Goal: Information Seeking & Learning: Learn about a topic

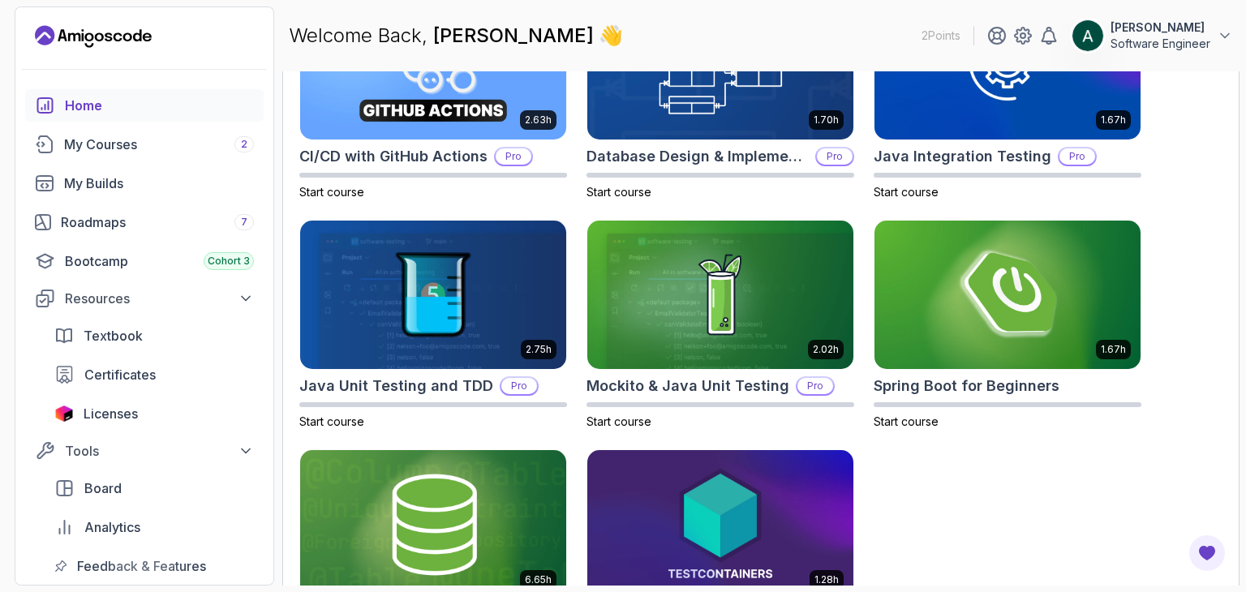
scroll to position [592, 0]
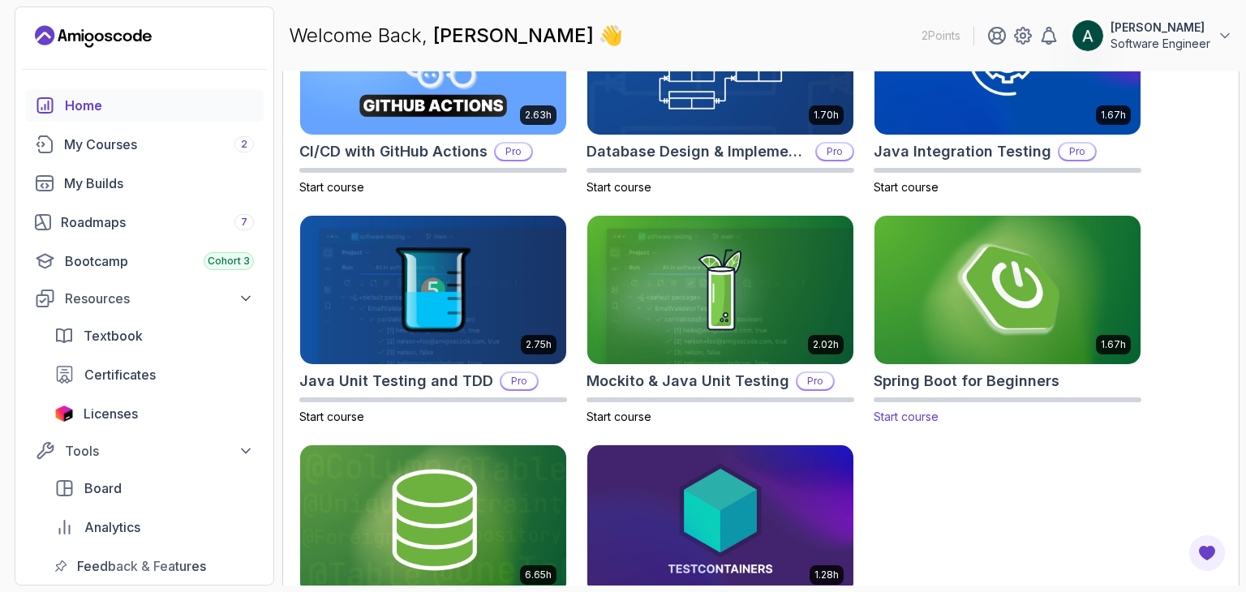
click at [906, 410] on span "Start course" at bounding box center [906, 417] width 65 height 14
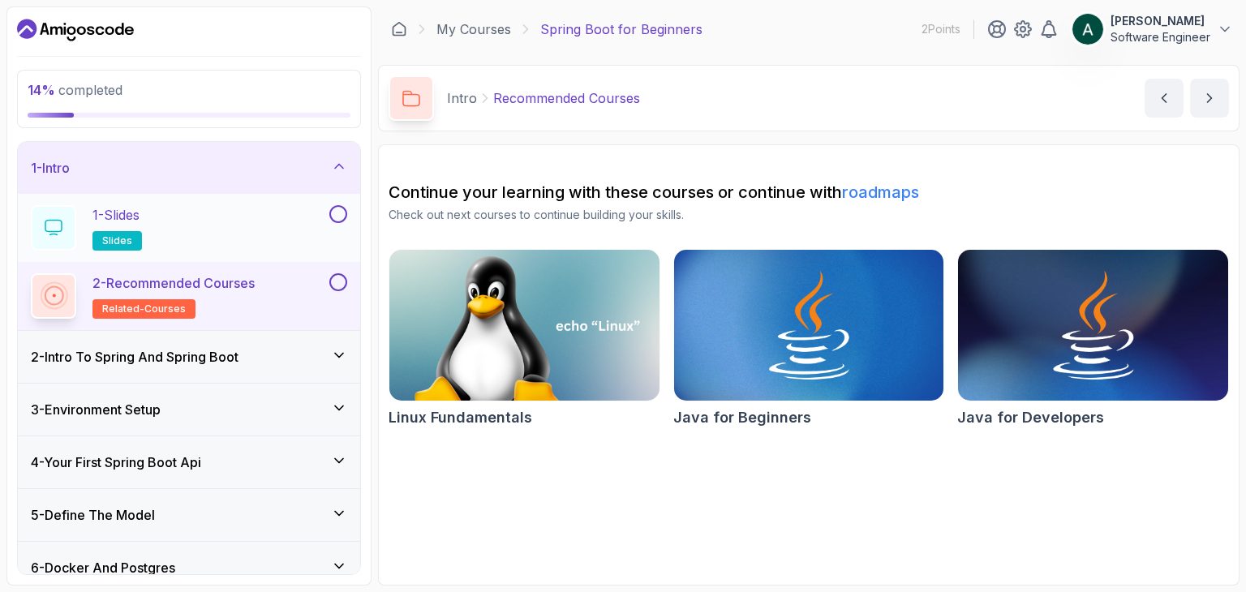
click at [336, 211] on button at bounding box center [338, 214] width 18 height 18
click at [336, 211] on icon at bounding box center [338, 214] width 15 height 16
click at [137, 227] on h2 "1 - Slides slides" at bounding box center [118, 227] width 50 height 45
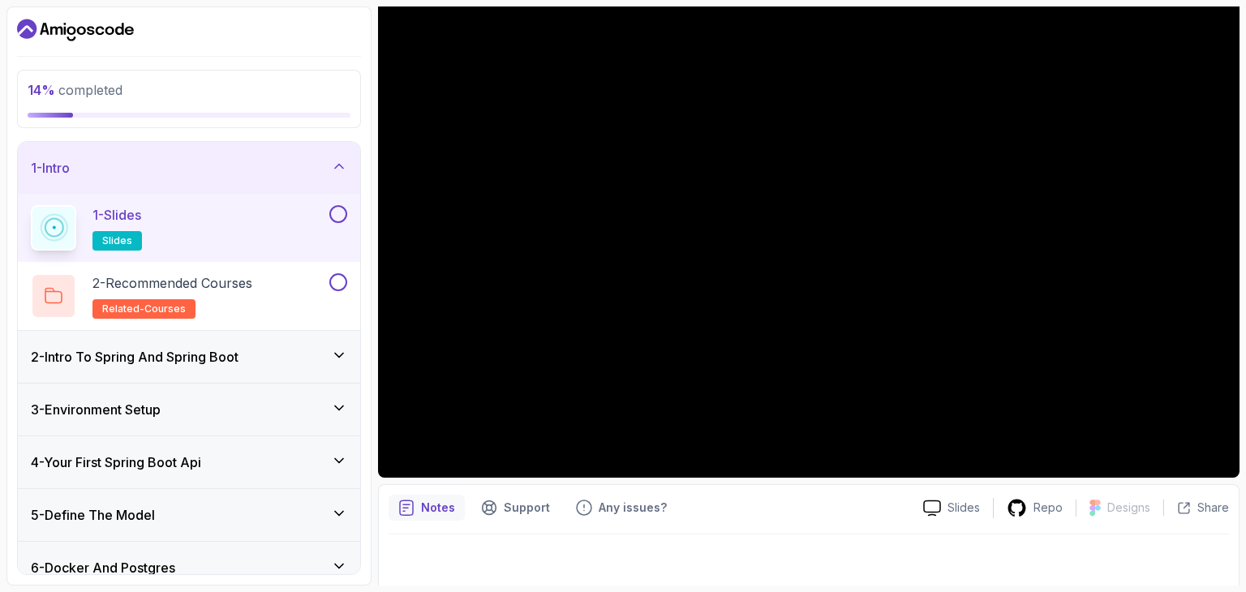
scroll to position [156, 0]
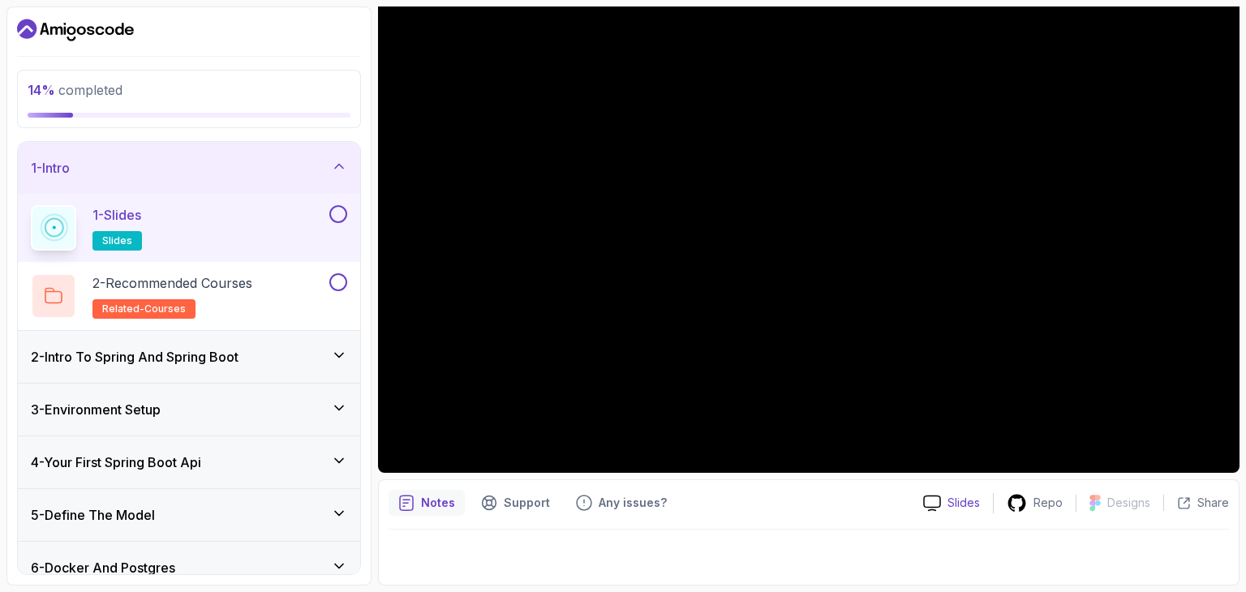
click at [976, 501] on p "Slides" at bounding box center [964, 503] width 32 height 16
click at [286, 273] on div "2 - Recommended Courses related-courses" at bounding box center [178, 295] width 295 height 45
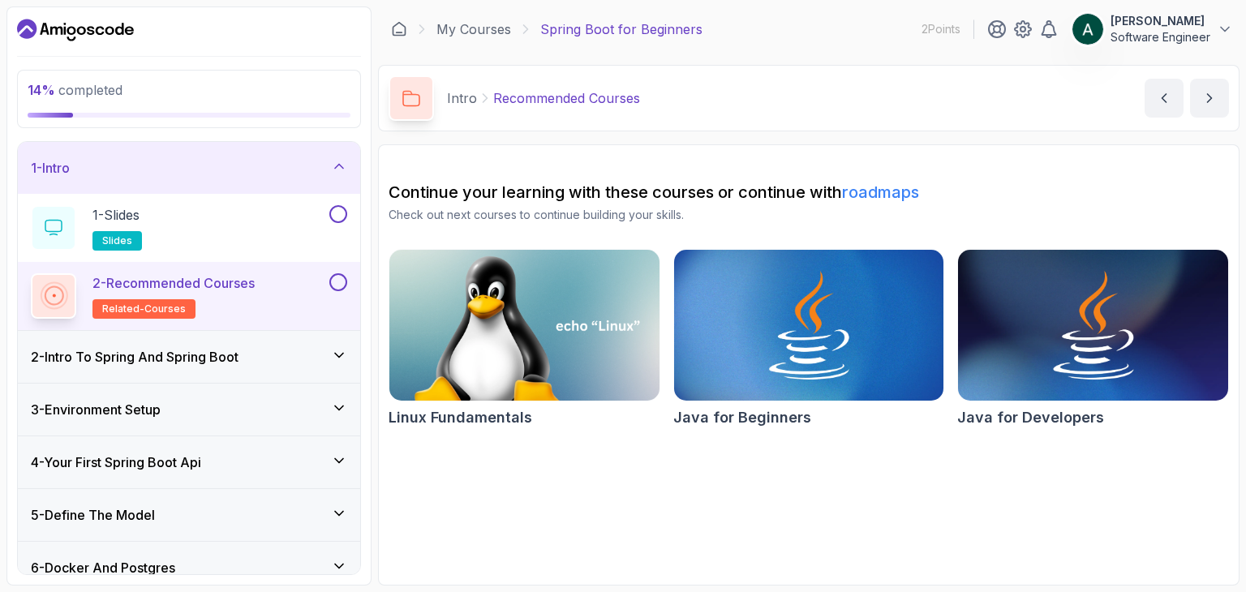
click at [347, 355] on icon at bounding box center [339, 355] width 16 height 16
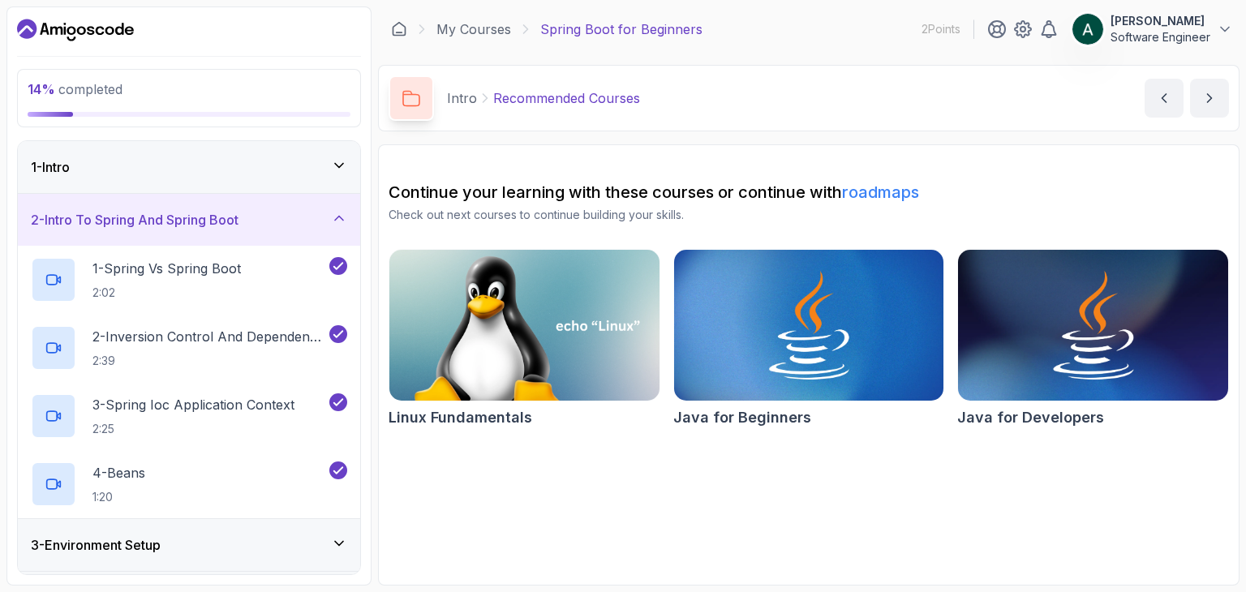
click at [204, 224] on h3 "2 - Intro To Spring And Spring Boot" at bounding box center [135, 219] width 208 height 19
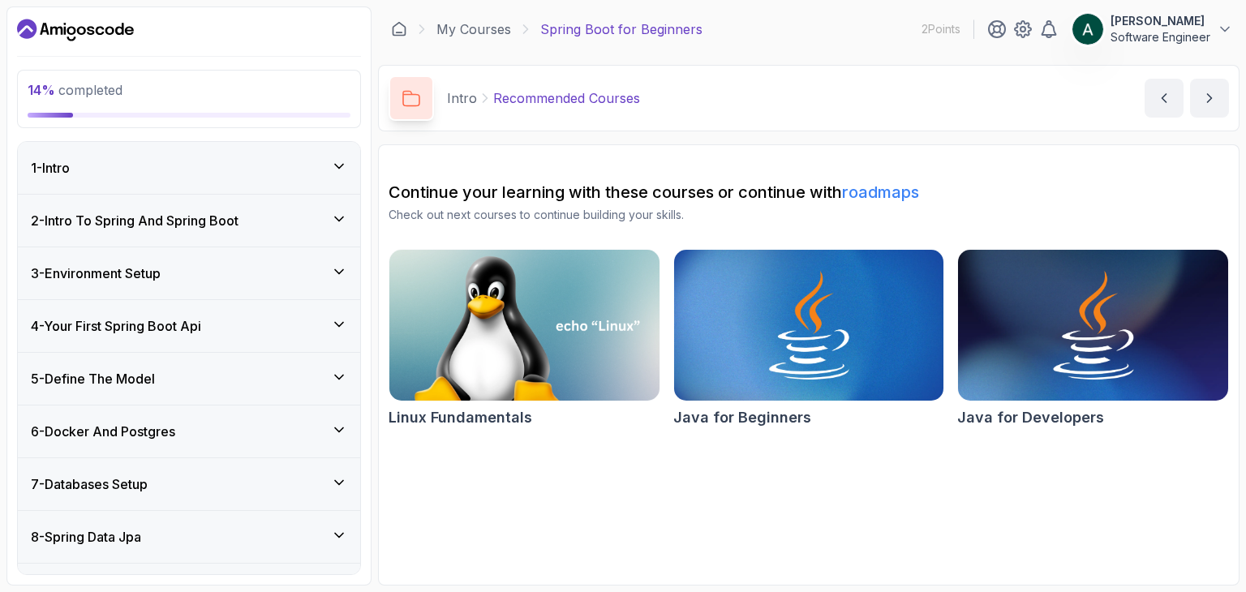
click at [204, 224] on h3 "2 - Intro To Spring And Spring Boot" at bounding box center [135, 220] width 208 height 19
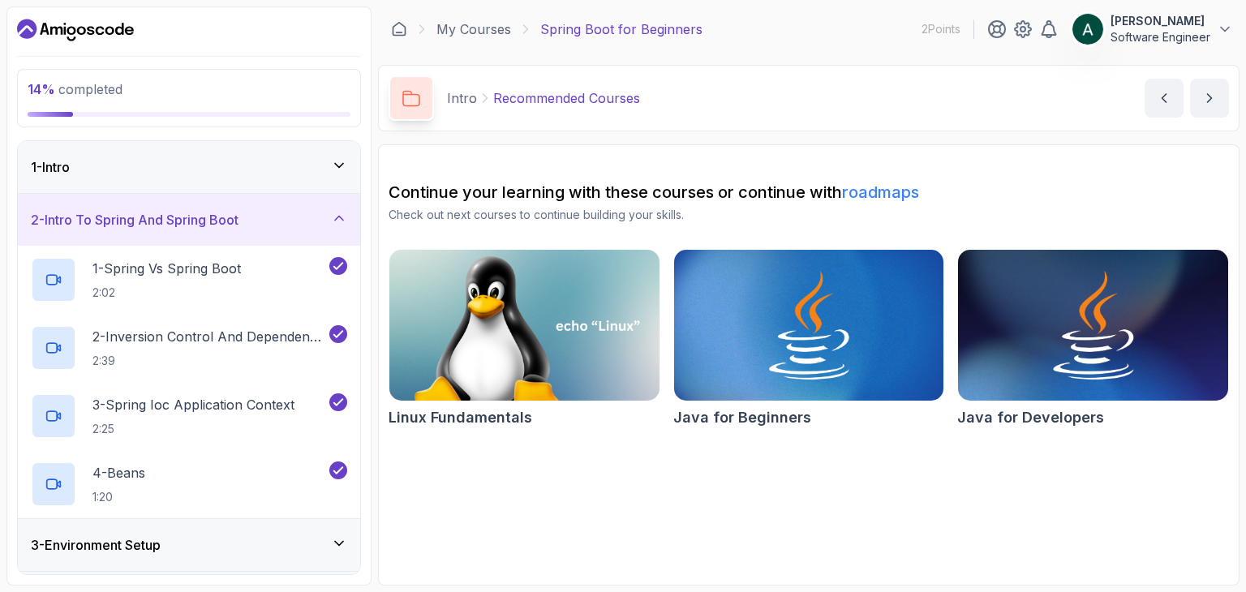
click at [204, 224] on h3 "2 - Intro To Spring And Spring Boot" at bounding box center [135, 219] width 208 height 19
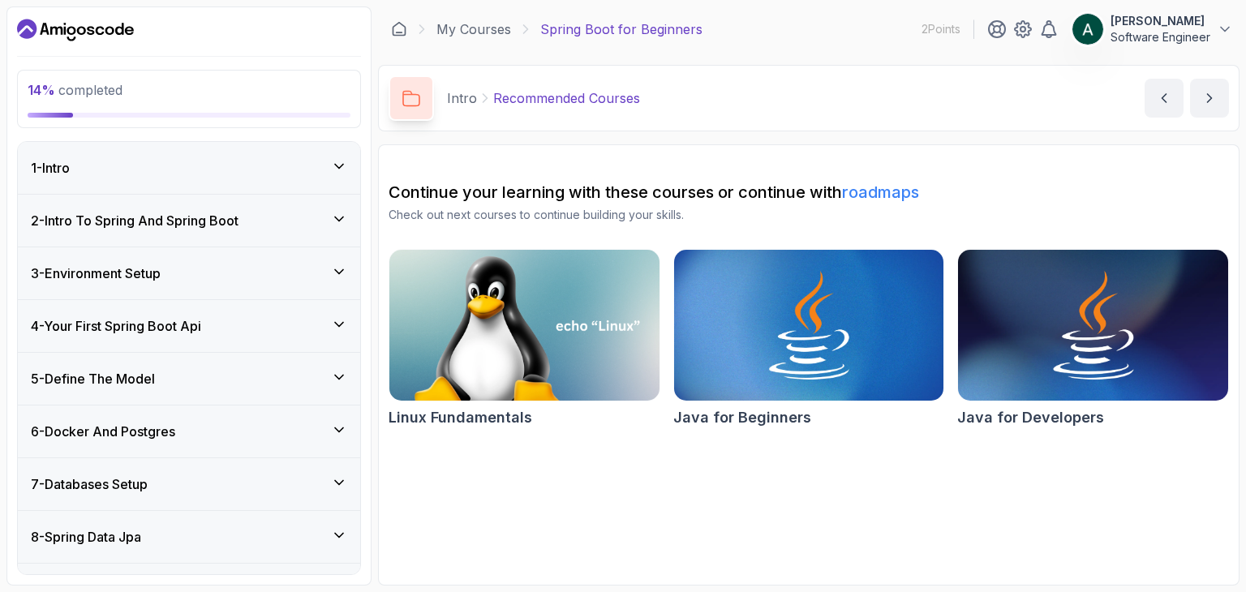
click at [331, 271] on div "3 - Environment Setup" at bounding box center [189, 273] width 316 height 19
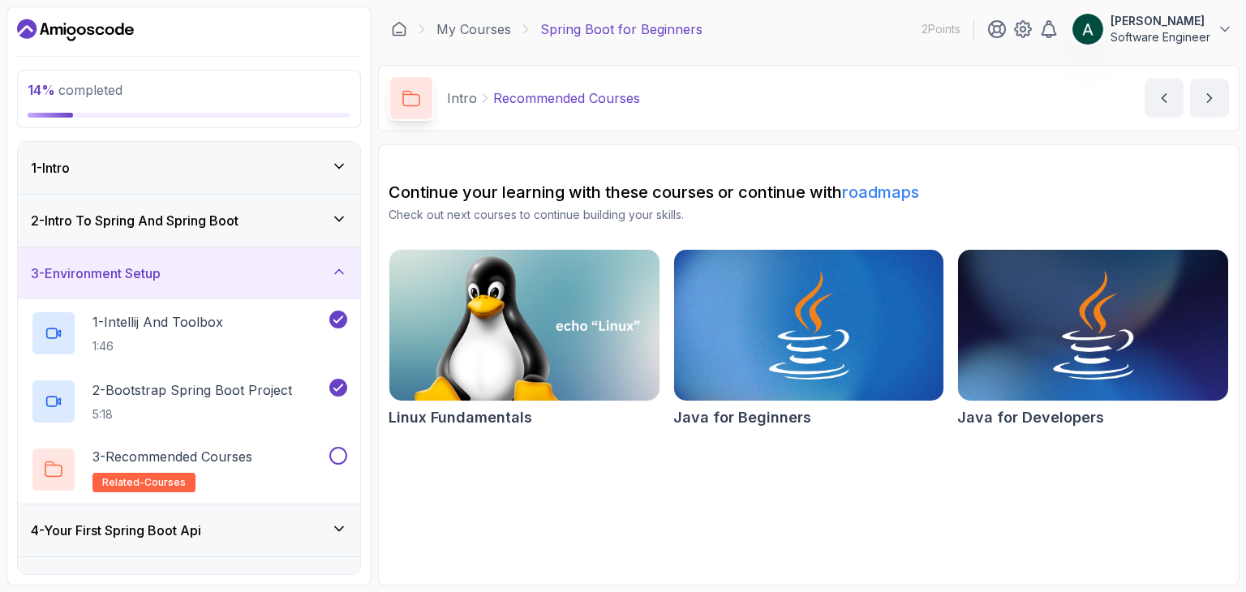
click at [331, 271] on div "3 - Environment Setup" at bounding box center [189, 273] width 316 height 19
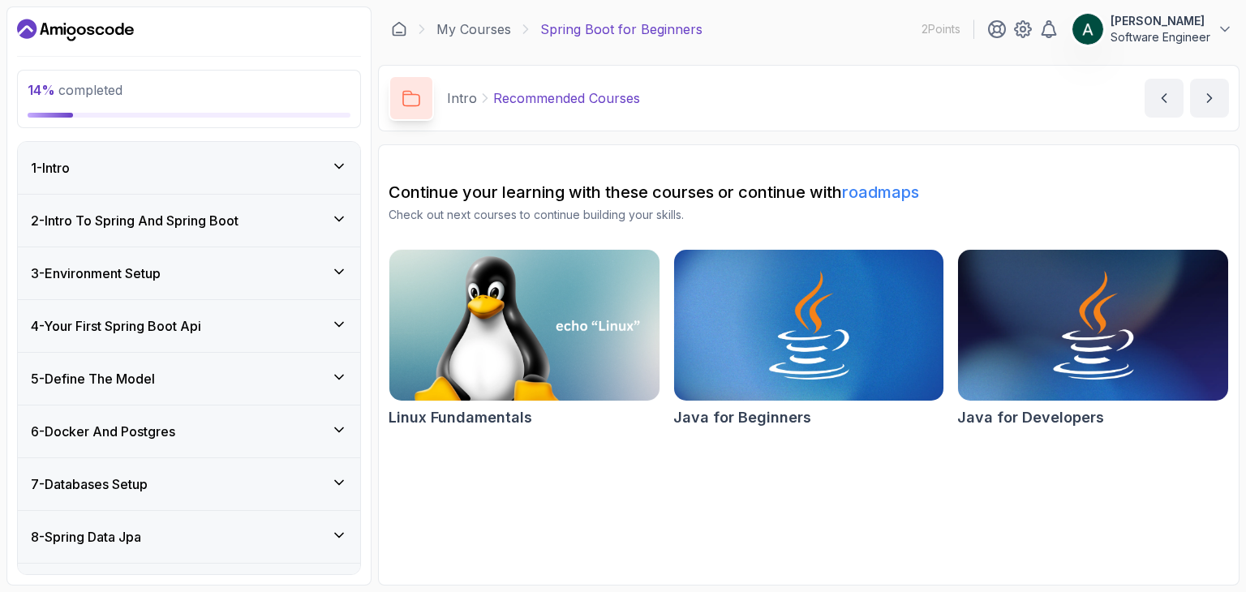
click at [196, 209] on div "2 - Intro To Spring And Spring Boot" at bounding box center [189, 221] width 342 height 52
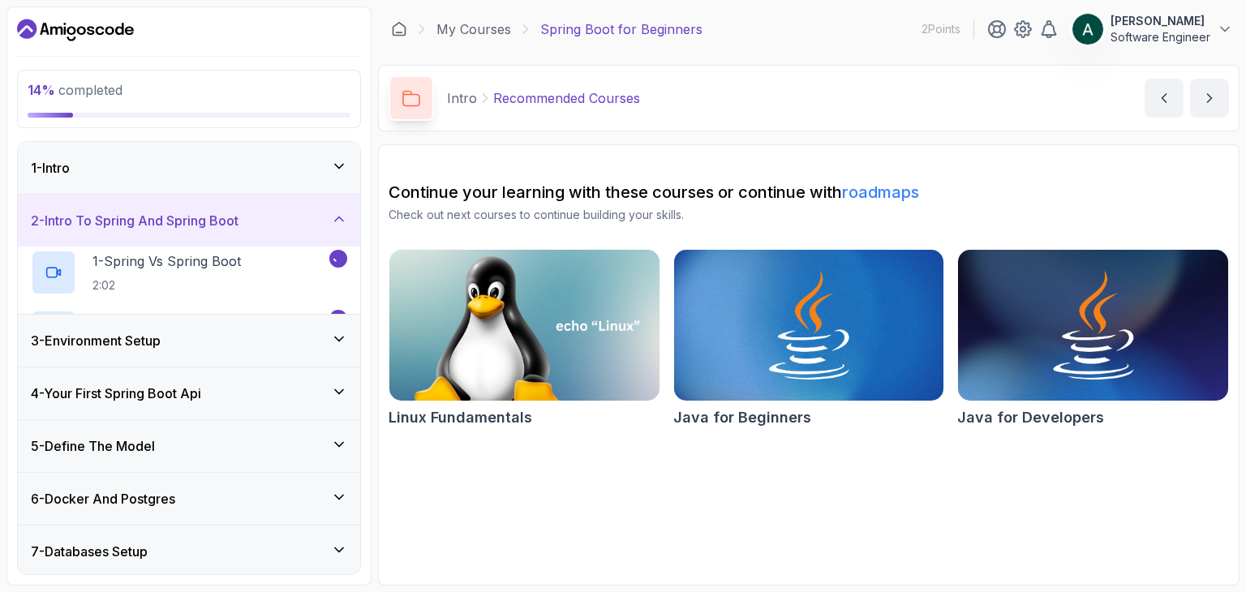
click at [196, 209] on div "2 - Intro To Spring And Spring Boot" at bounding box center [189, 221] width 342 height 52
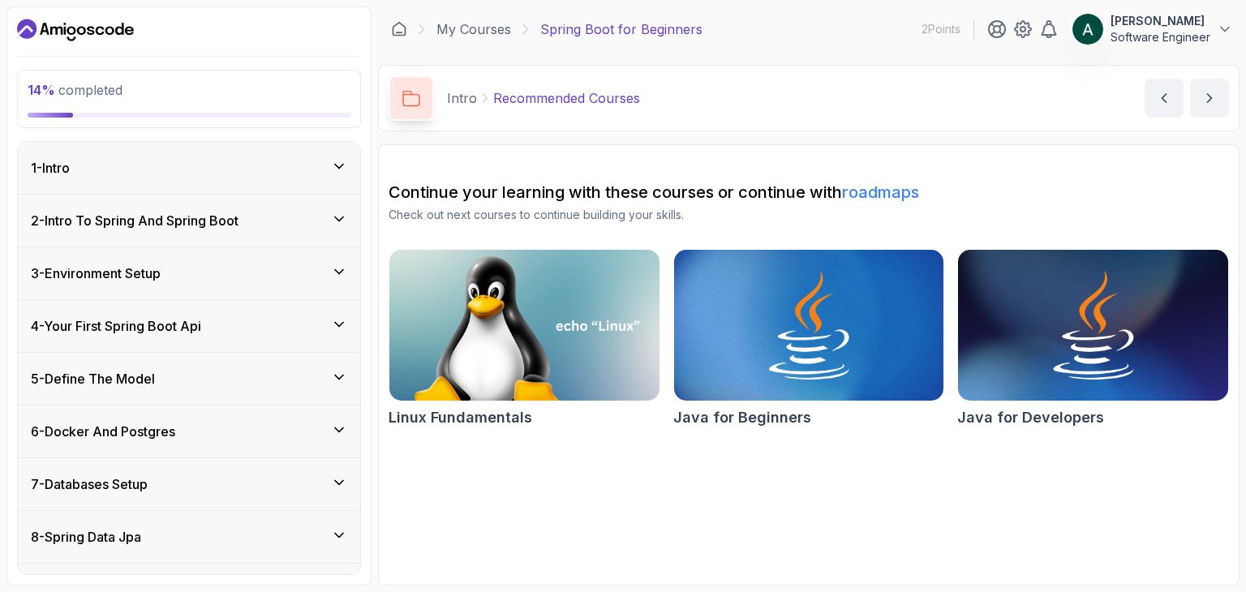
click at [196, 209] on div "2 - Intro To Spring And Spring Boot" at bounding box center [189, 221] width 342 height 52
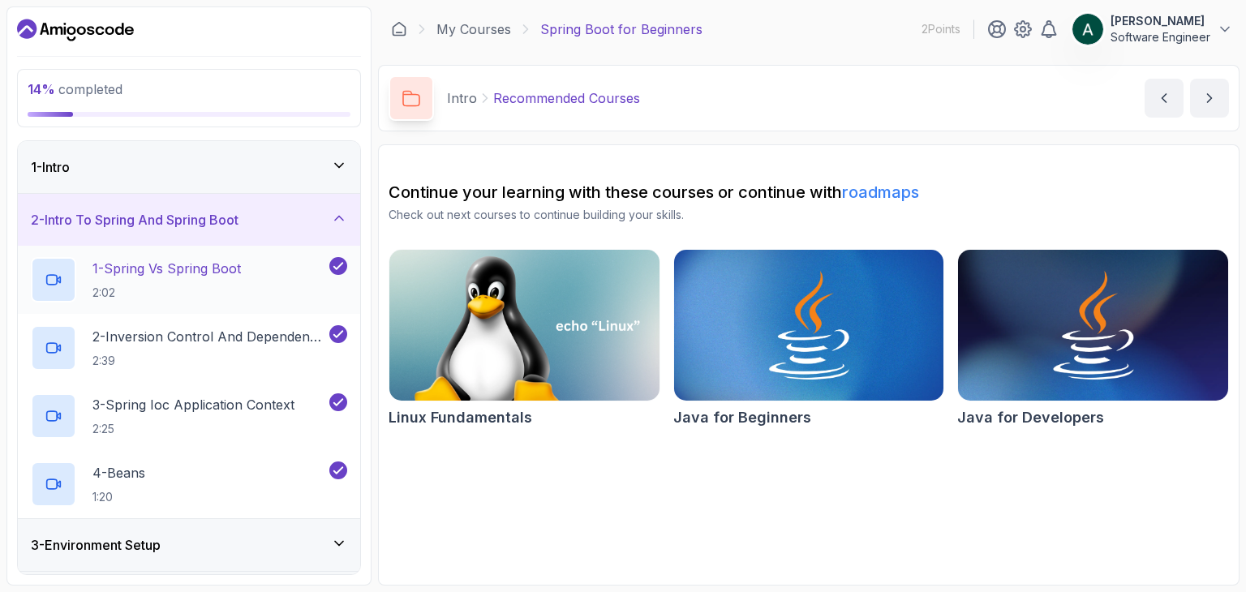
click at [202, 273] on p "1 - Spring Vs Spring Boot" at bounding box center [167, 268] width 149 height 19
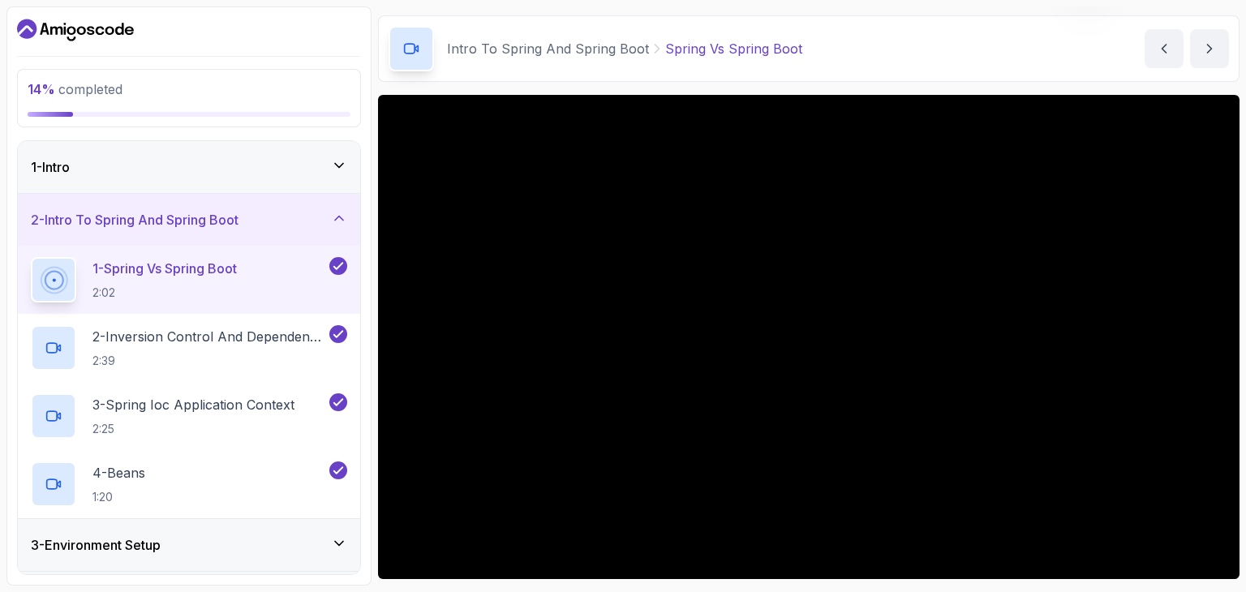
scroll to position [54, 0]
